Goal: Task Accomplishment & Management: Manage account settings

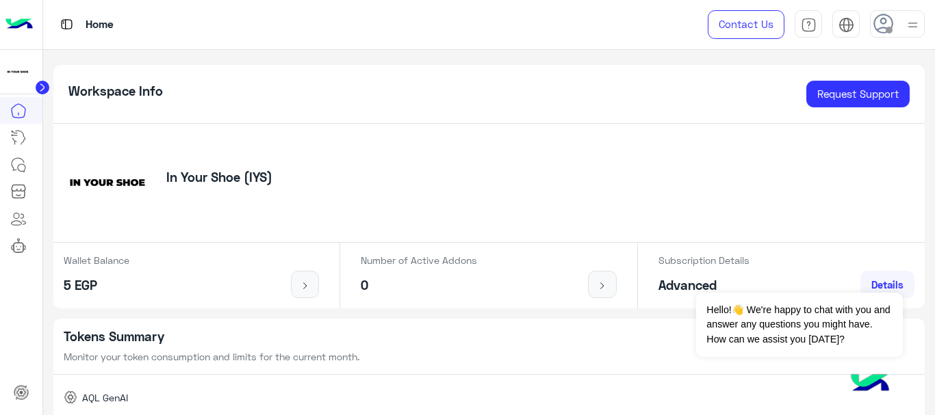
click at [880, 18] on icon at bounding box center [883, 24] width 21 height 21
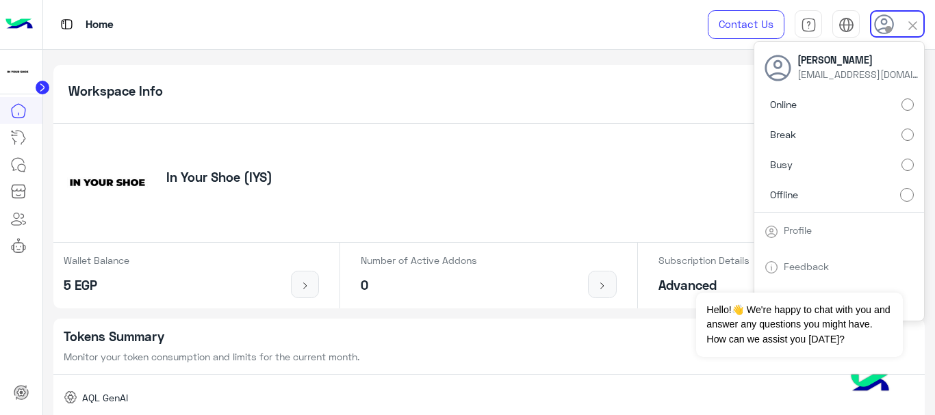
click at [27, 21] on img at bounding box center [18, 24] width 27 height 29
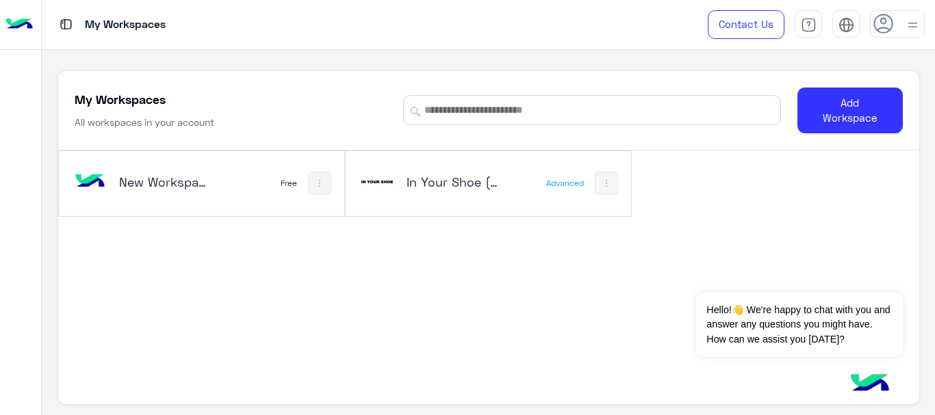
click at [463, 191] on div "In Your Shoe (IYS)" at bounding box center [453, 183] width 94 height 19
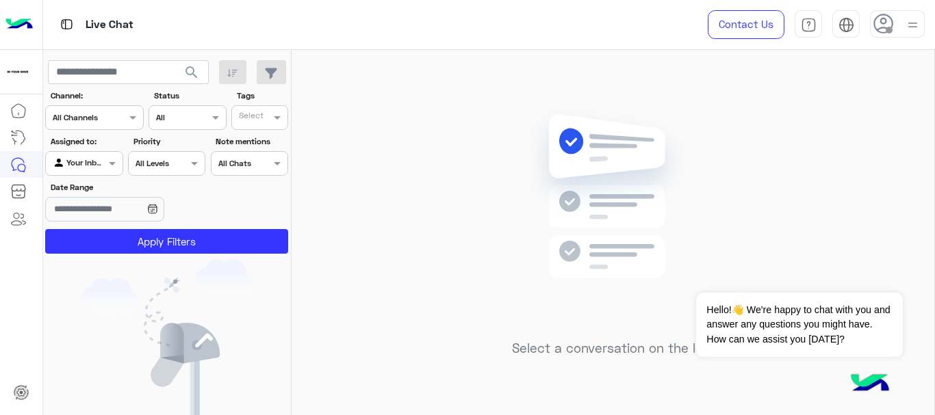
click at [907, 21] on img at bounding box center [912, 24] width 17 height 17
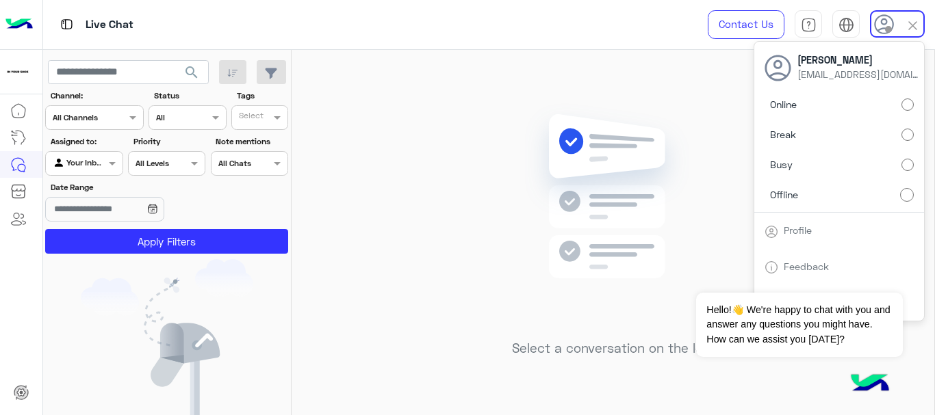
click at [807, 231] on link "Profile" at bounding box center [797, 230] width 28 height 12
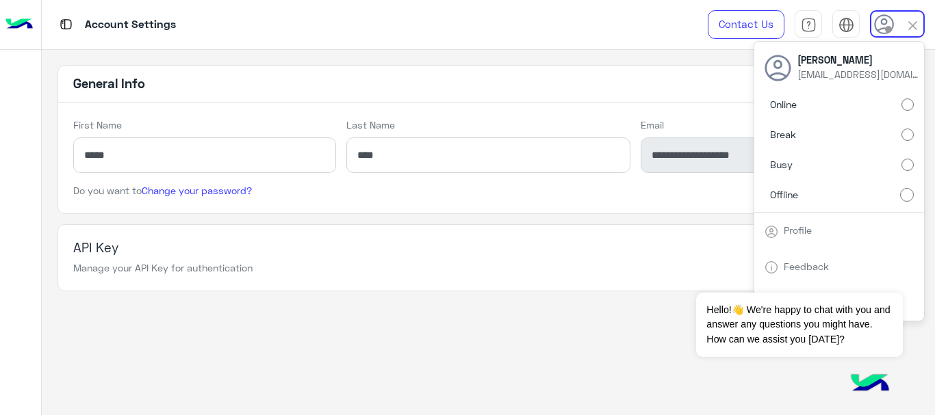
click at [463, 316] on app-account-settings-information "**********" at bounding box center [488, 233] width 893 height 366
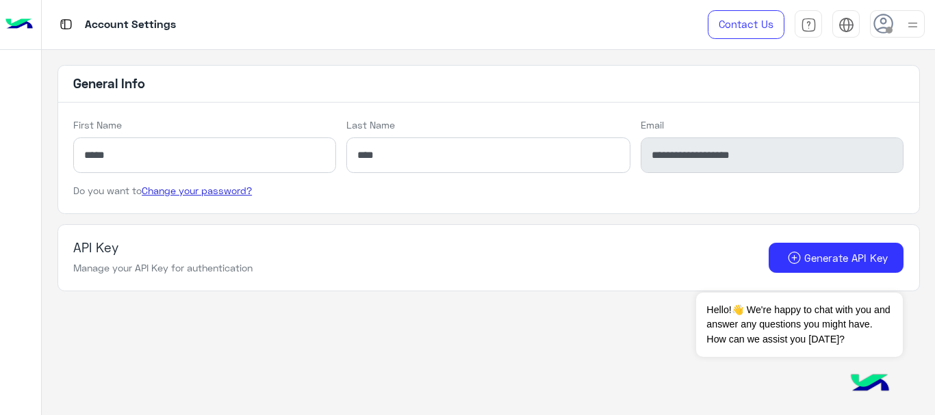
click at [229, 196] on link "Change your password?" at bounding box center [197, 191] width 110 height 12
